Goal: Check status: Check status

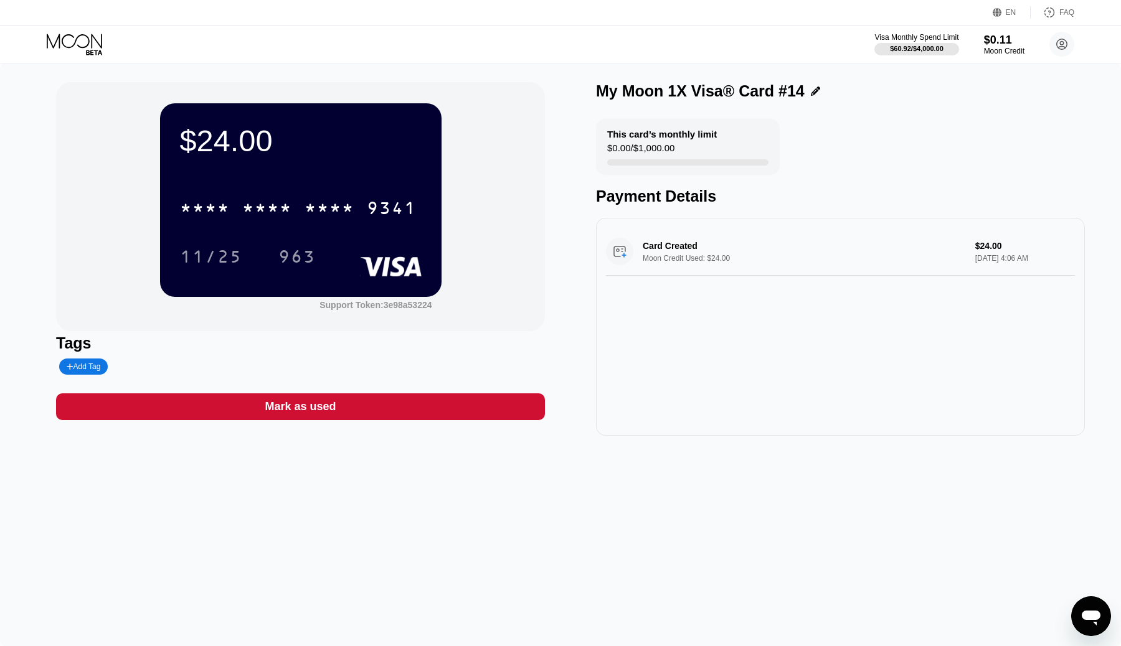
click at [83, 46] on icon at bounding box center [76, 45] width 58 height 22
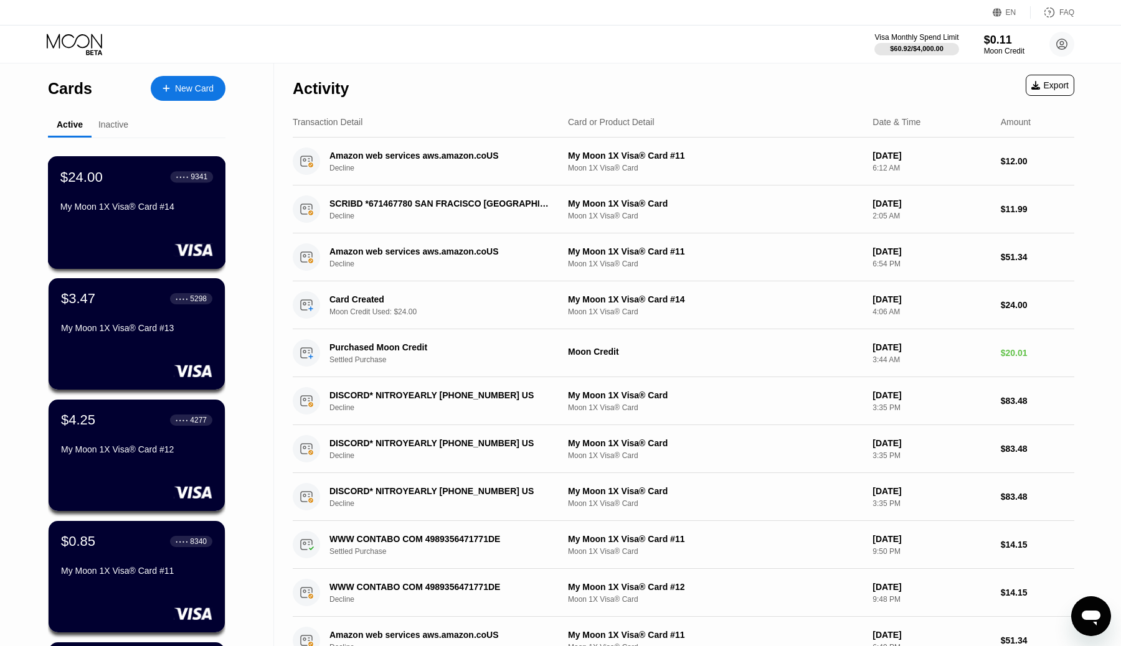
click at [105, 196] on div "$24.00 ● ● ● ● 9341 My Moon 1X Visa® Card #14" at bounding box center [136, 193] width 153 height 48
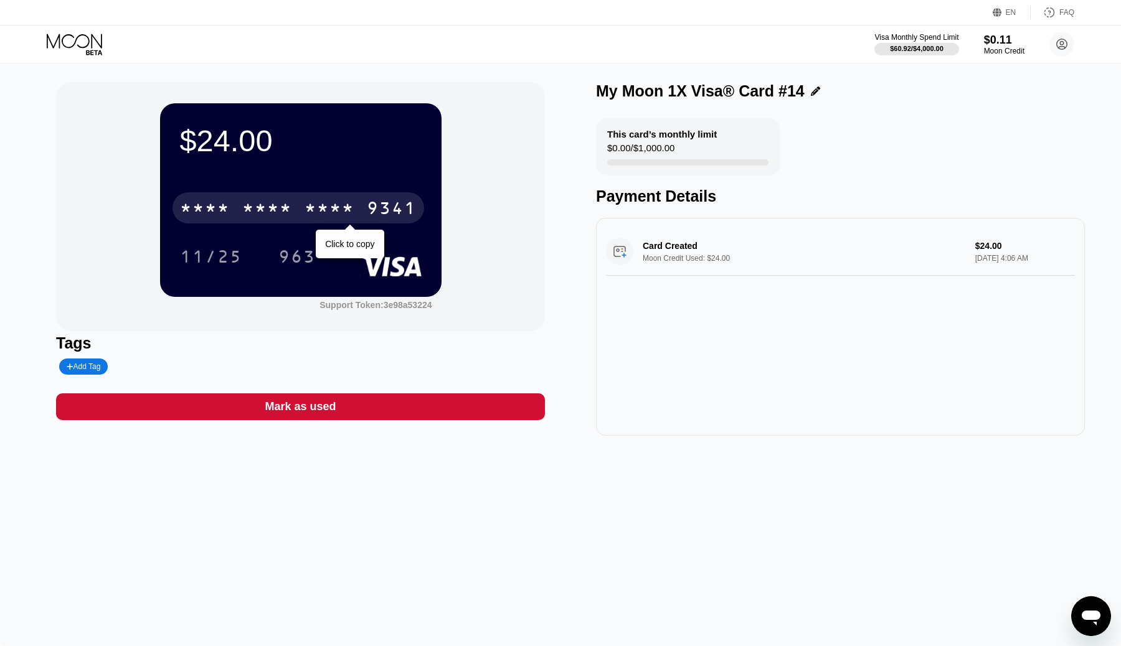
click at [298, 217] on div "* * * * * * * * * * * * 9341" at bounding box center [298, 207] width 252 height 31
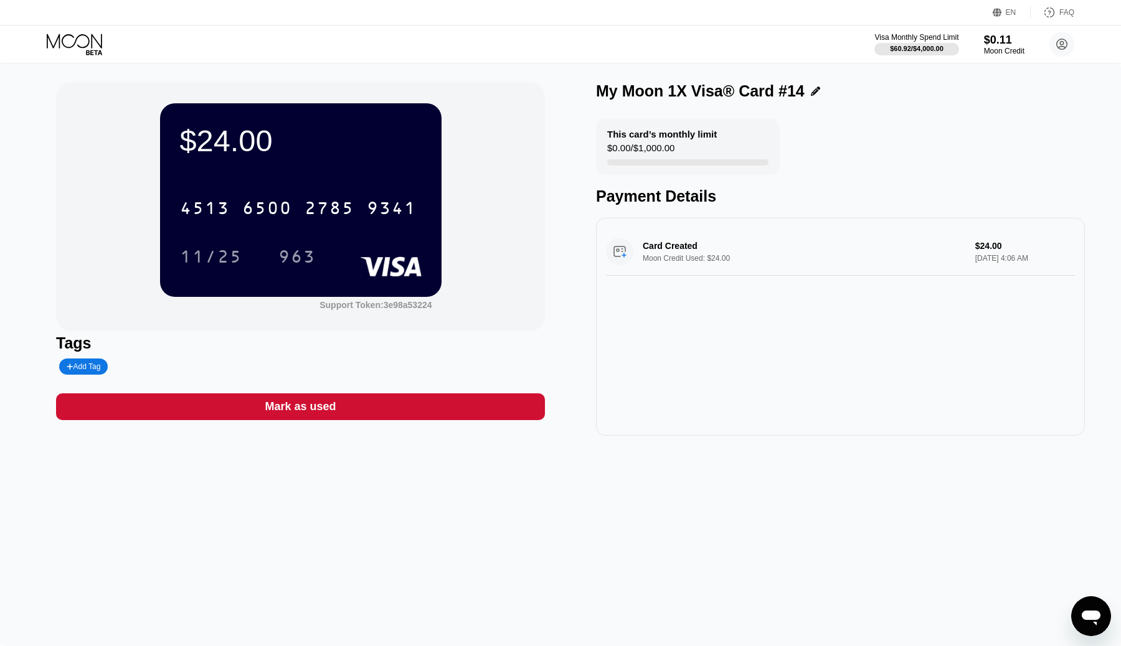
click at [79, 43] on icon at bounding box center [76, 45] width 58 height 22
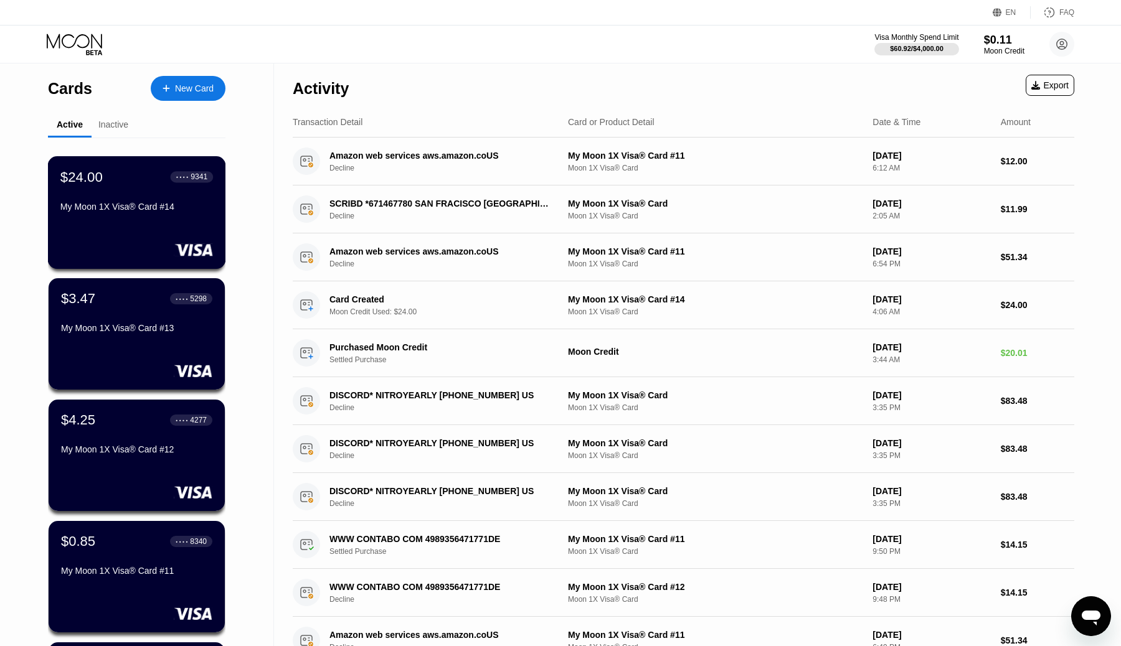
click at [159, 212] on div "My Moon 1X Visa® Card #14" at bounding box center [136, 209] width 153 height 15
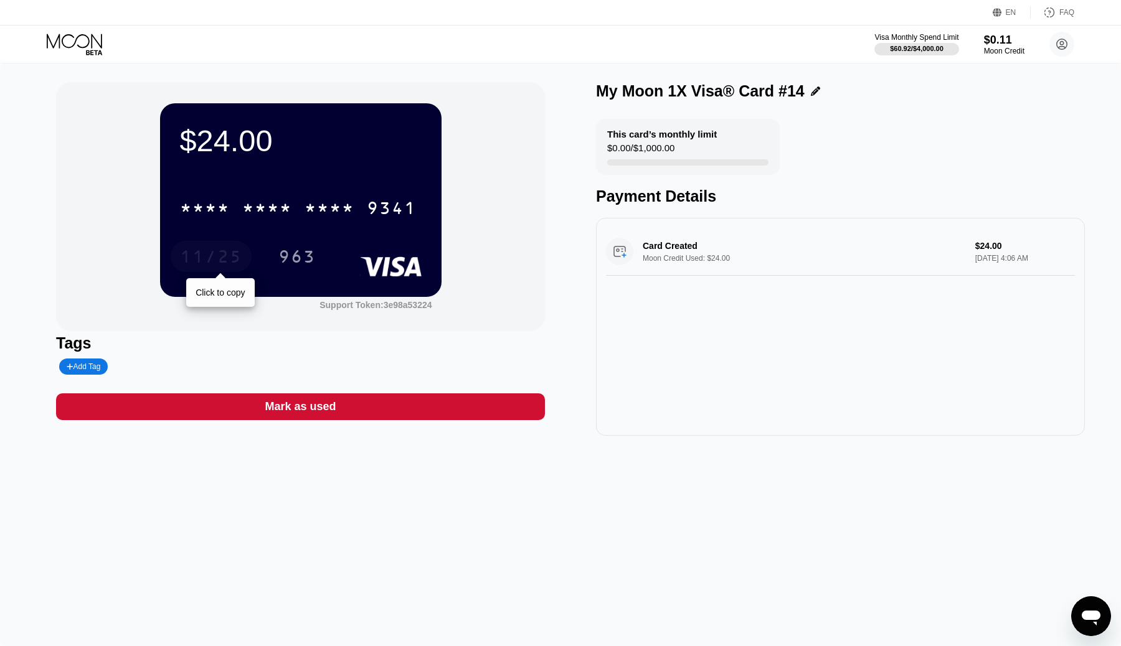
click at [223, 253] on div "11/25" at bounding box center [211, 258] width 62 height 20
click at [297, 241] on div "963" at bounding box center [297, 256] width 56 height 31
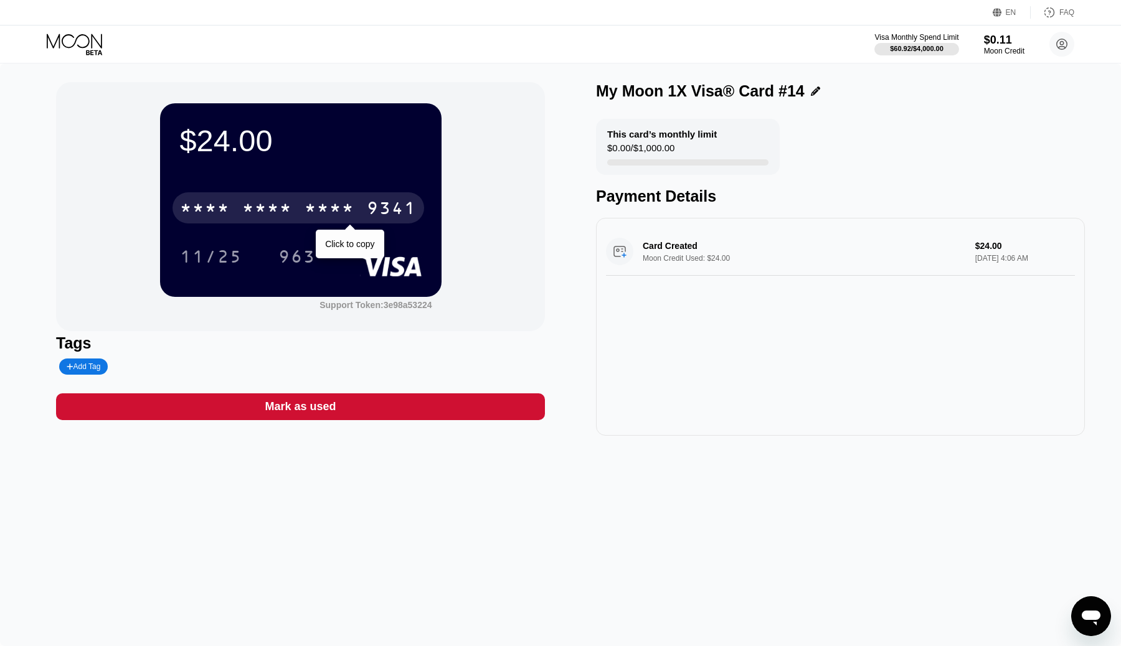
click at [225, 208] on div "* * * *" at bounding box center [205, 210] width 50 height 20
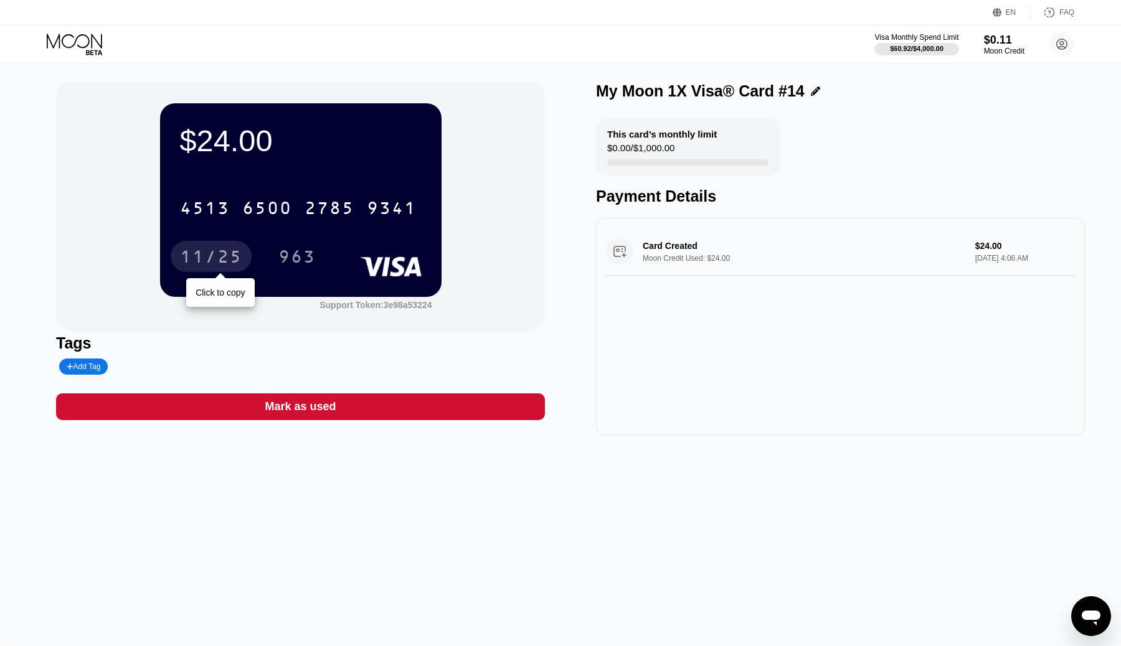
click at [204, 247] on div "11/25" at bounding box center [211, 256] width 81 height 31
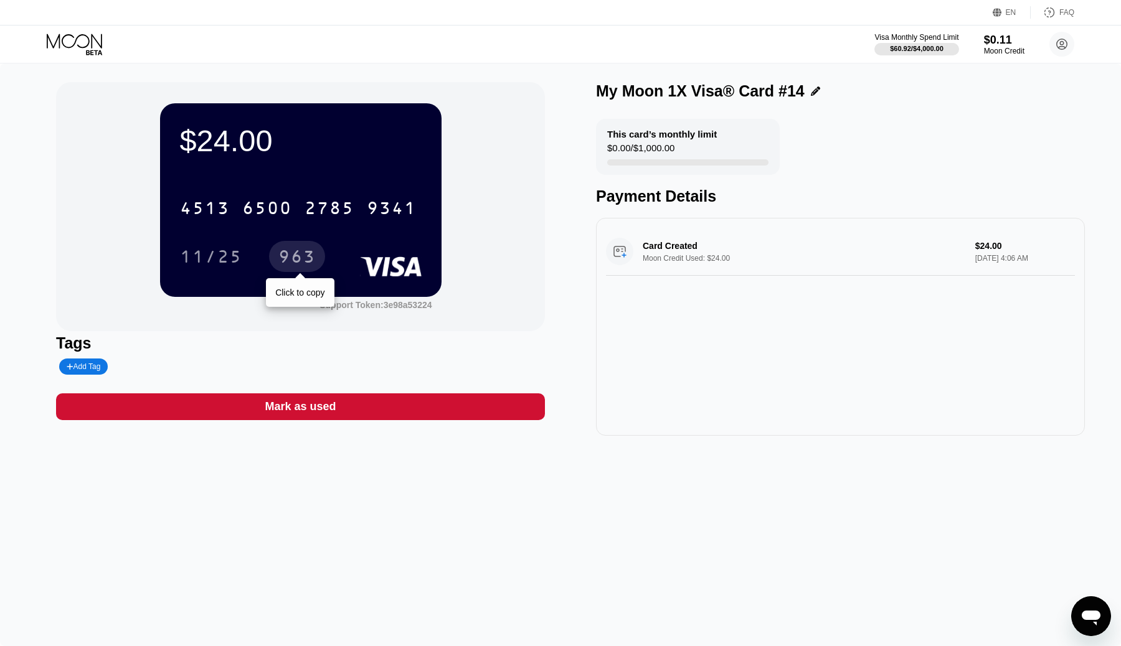
click at [290, 253] on div "963" at bounding box center [296, 258] width 37 height 20
